Goal: Task Accomplishment & Management: Use online tool/utility

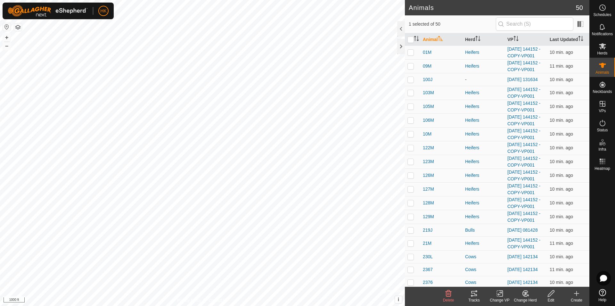
click at [477, 298] on div "Tracks" at bounding box center [474, 300] width 26 height 6
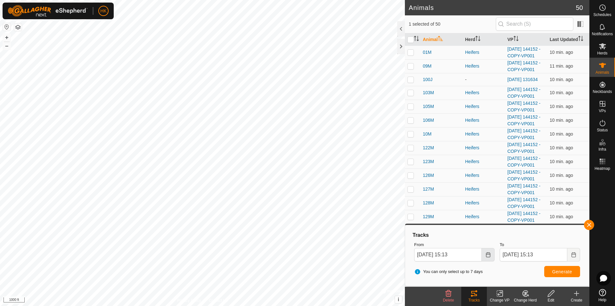
click at [488, 253] on icon "Choose Date" at bounding box center [488, 254] width 4 height 5
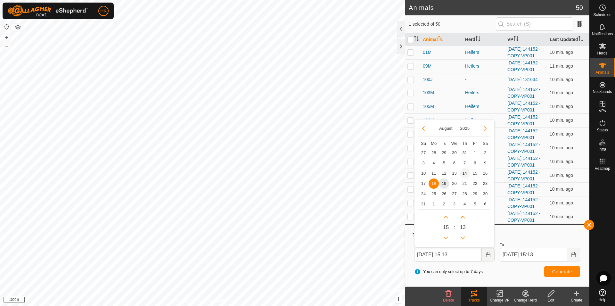
click at [466, 173] on span "14" at bounding box center [465, 173] width 10 height 10
type input "[DATE] 15:13"
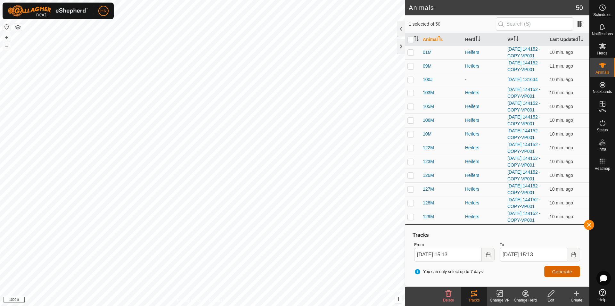
click at [552, 271] on button "Generate" at bounding box center [562, 271] width 36 height 11
checkbox input "true"
checkbox input "false"
click at [556, 270] on span "Generate" at bounding box center [562, 271] width 20 height 5
click at [486, 259] on button "Choose Date" at bounding box center [488, 254] width 13 height 13
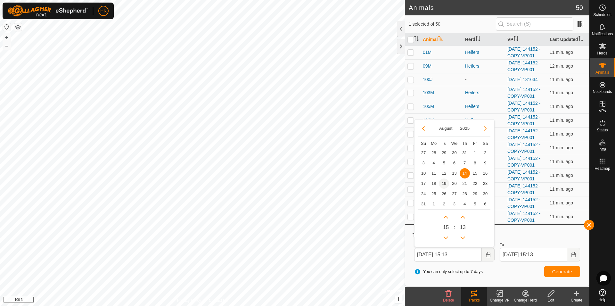
click at [442, 184] on span "19" at bounding box center [444, 183] width 10 height 10
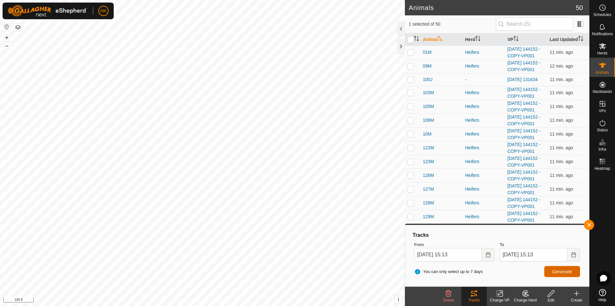
click at [556, 268] on button "Generate" at bounding box center [562, 271] width 36 height 11
click at [492, 257] on button "Choose Date" at bounding box center [488, 254] width 13 height 13
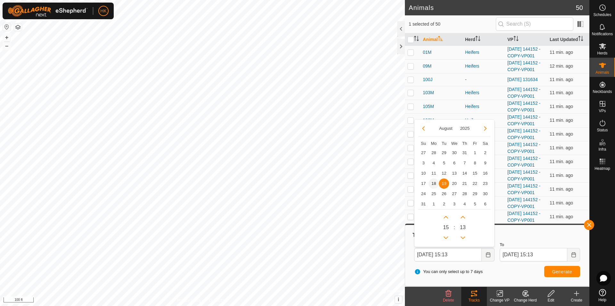
click at [436, 188] on span "18" at bounding box center [434, 183] width 10 height 10
type input "[DATE] 15:13"
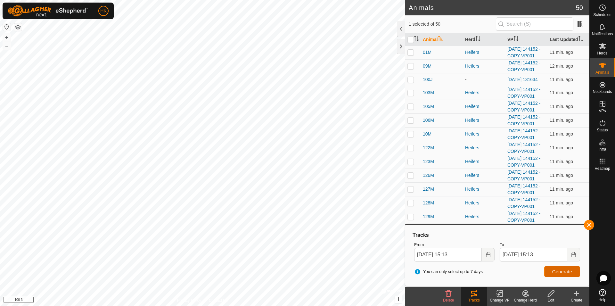
click at [560, 273] on span "Generate" at bounding box center [562, 271] width 20 height 5
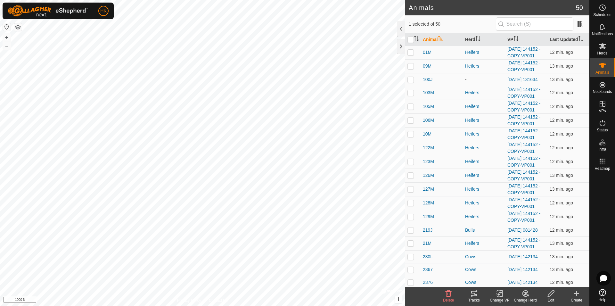
click at [499, 296] on icon at bounding box center [500, 294] width 8 height 8
click at [511, 282] on link "Turn Off VP" at bounding box center [518, 279] width 63 height 13
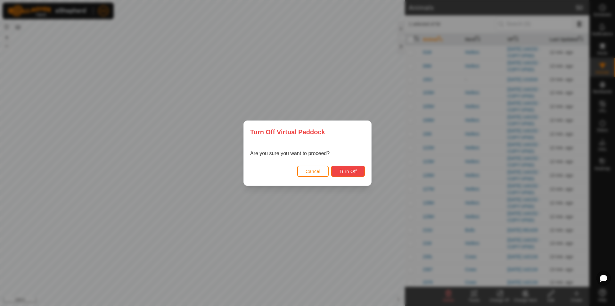
click at [351, 171] on span "Turn Off" at bounding box center [348, 171] width 18 height 5
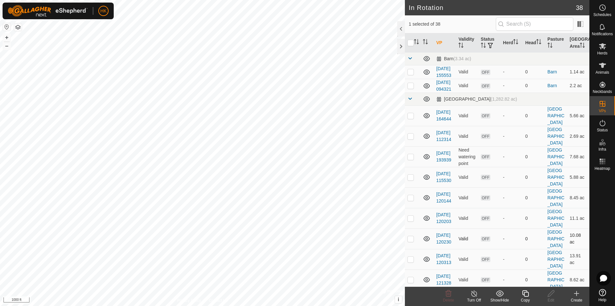
checkbox input "false"
checkbox input "true"
checkbox input "false"
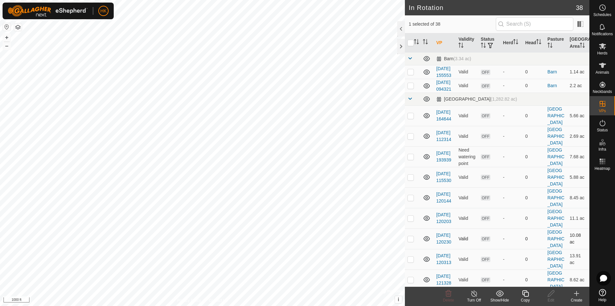
checkbox input "true"
click at [600, 162] on icon at bounding box center [603, 162] width 8 height 8
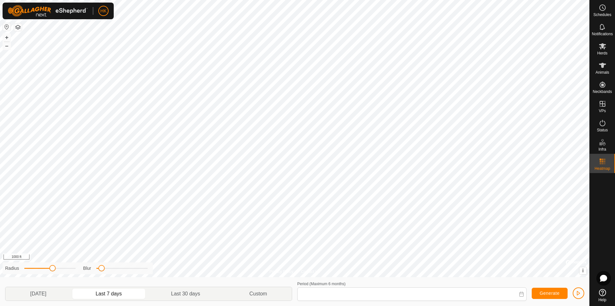
type input "[DATE] - [DATE]"
click at [541, 290] on button "Generate" at bounding box center [550, 293] width 36 height 11
click at [576, 292] on button "button" at bounding box center [579, 293] width 12 height 12
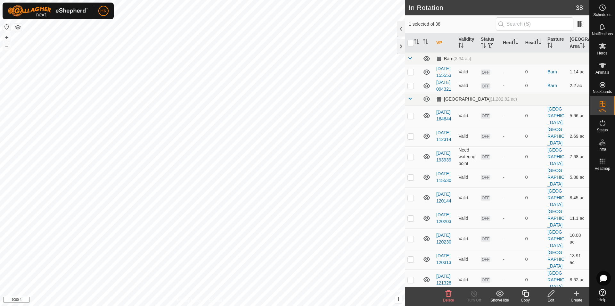
checkbox input "false"
checkbox input "true"
checkbox input "false"
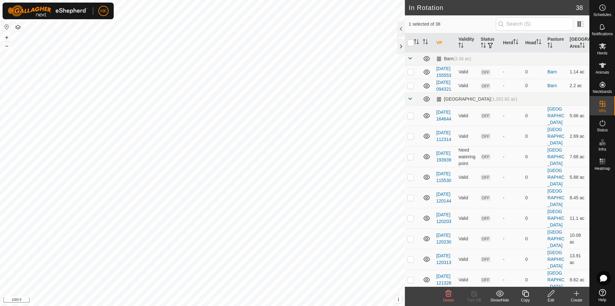
checkbox input "true"
